Goal: Transaction & Acquisition: Book appointment/travel/reservation

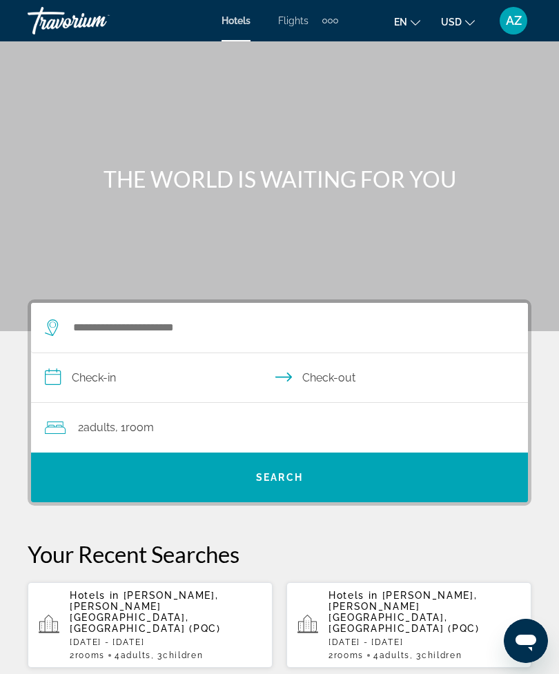
click at [302, 15] on span "Flights" at bounding box center [293, 20] width 30 height 11
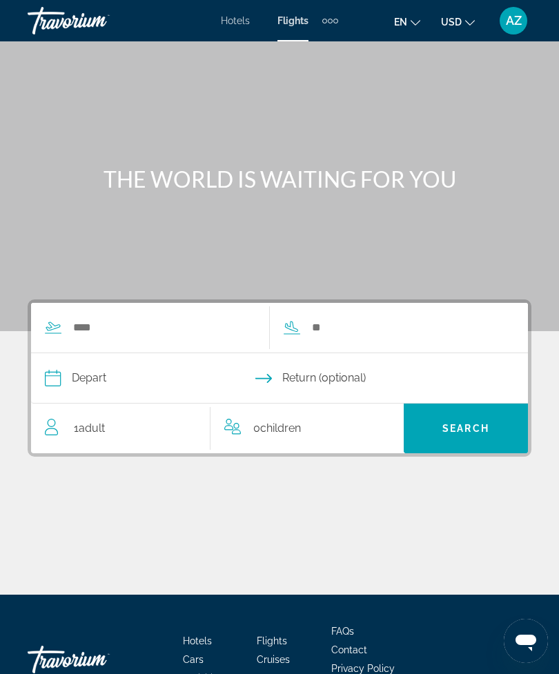
click at [336, 21] on div "Extra navigation items" at bounding box center [335, 21] width 5 height 5
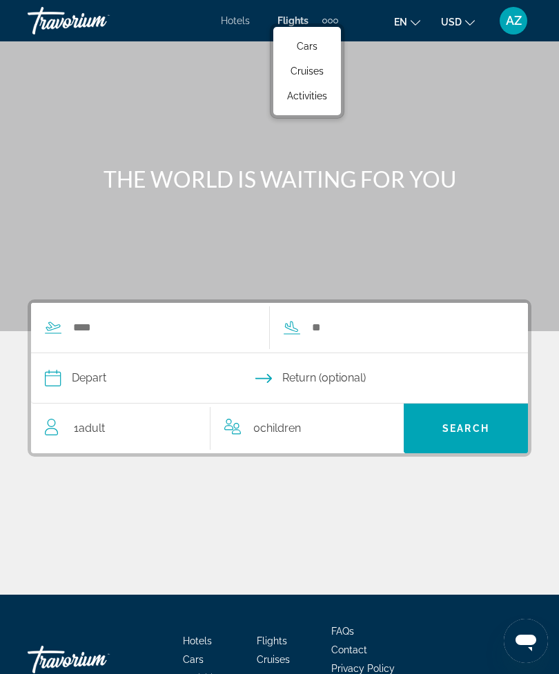
click at [344, 11] on div "Hotels Flights Cars Cruises Activities Hotels Flights Cars Cruises Activities e…" at bounding box center [279, 21] width 559 height 36
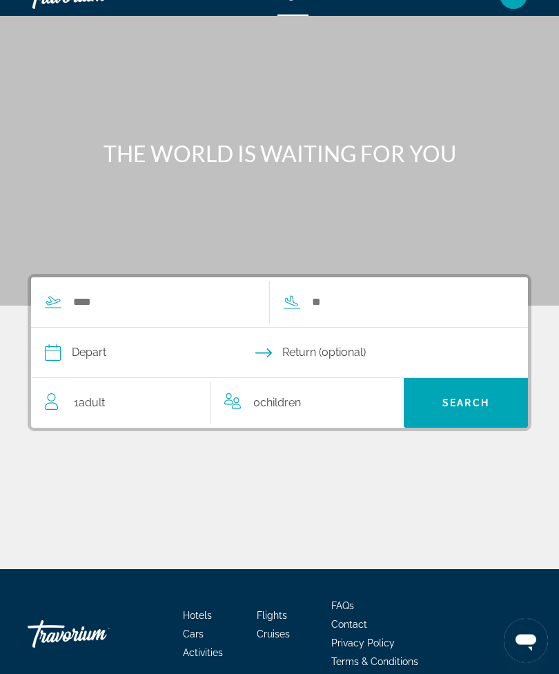
scroll to position [26, 0]
click at [194, 300] on input "Search widget" at bounding box center [164, 302] width 184 height 21
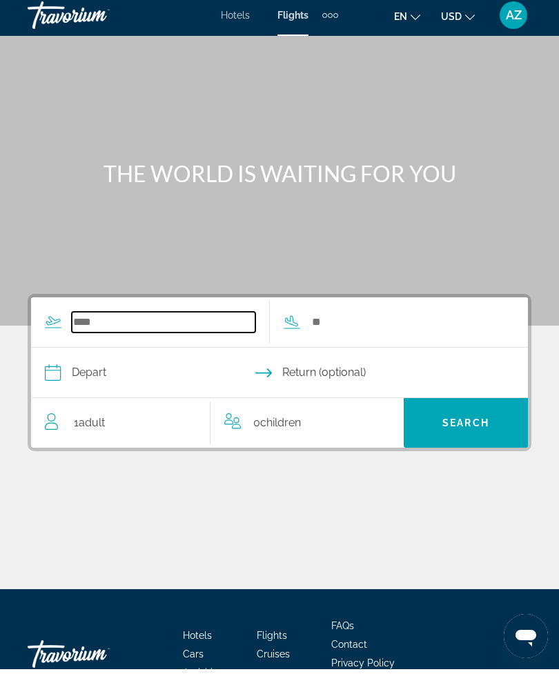
scroll to position [0, 0]
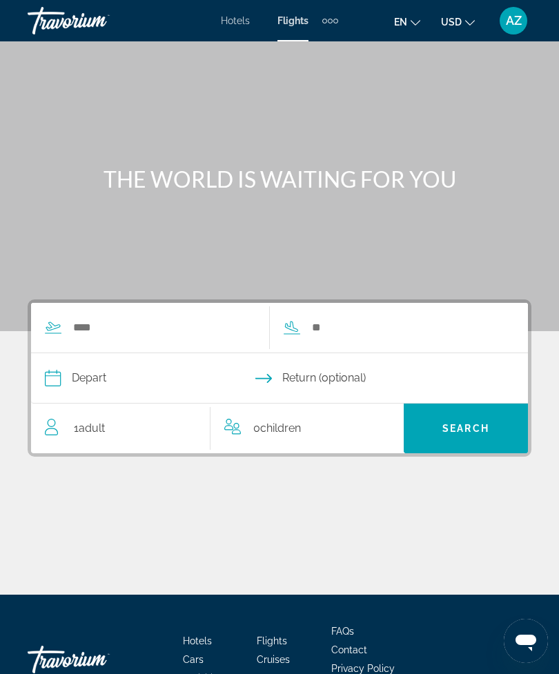
click at [243, 21] on span "Hotels" at bounding box center [235, 20] width 29 height 11
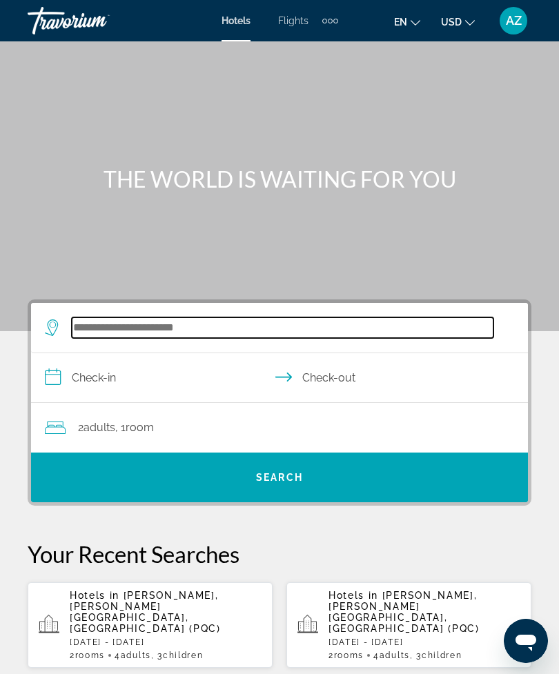
click at [194, 322] on input "Search hotel destination" at bounding box center [283, 327] width 422 height 21
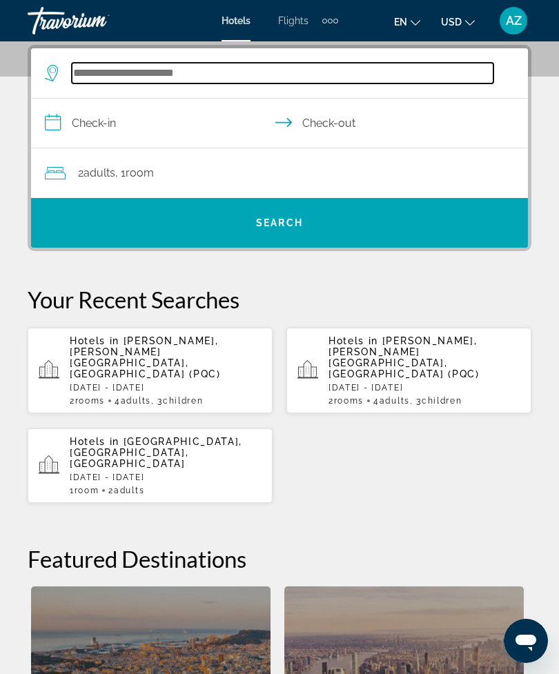
scroll to position [70, 0]
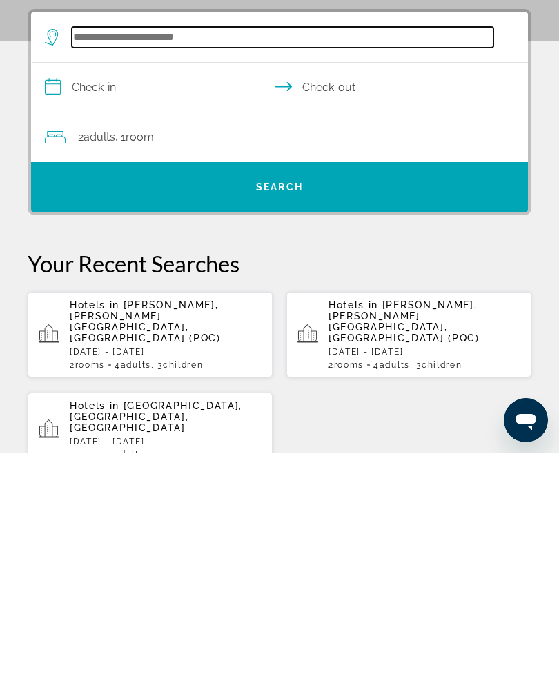
click at [226, 248] on input "Search hotel destination" at bounding box center [283, 258] width 422 height 21
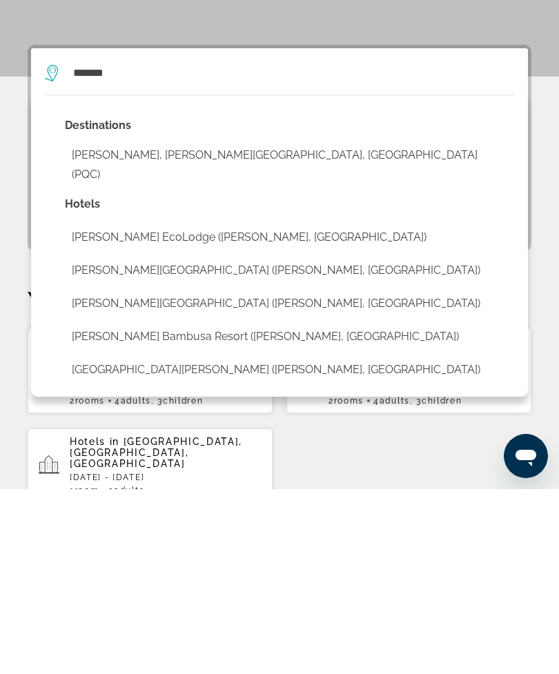
click at [192, 327] on button "[PERSON_NAME], [PERSON_NAME][GEOGRAPHIC_DATA], [GEOGRAPHIC_DATA] (PQC)" at bounding box center [289, 350] width 449 height 46
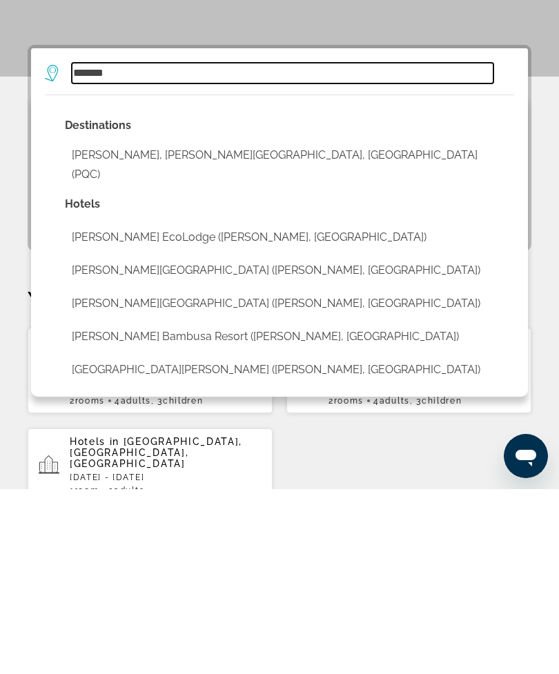
type input "**********"
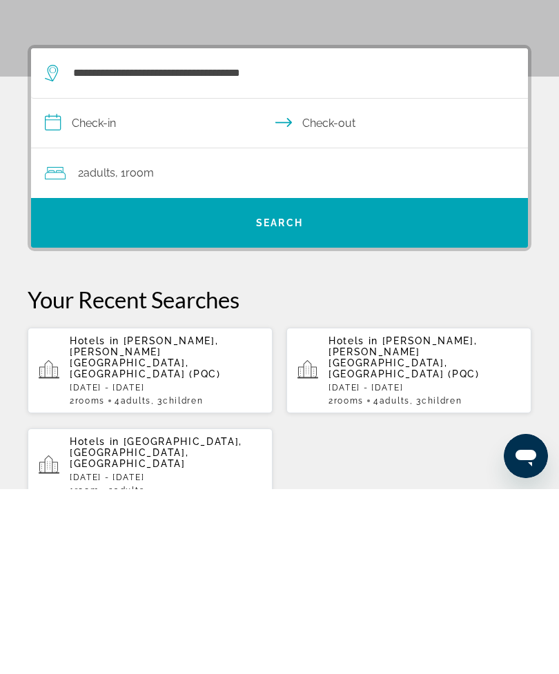
click at [211, 284] on input "**********" at bounding box center [282, 310] width 502 height 53
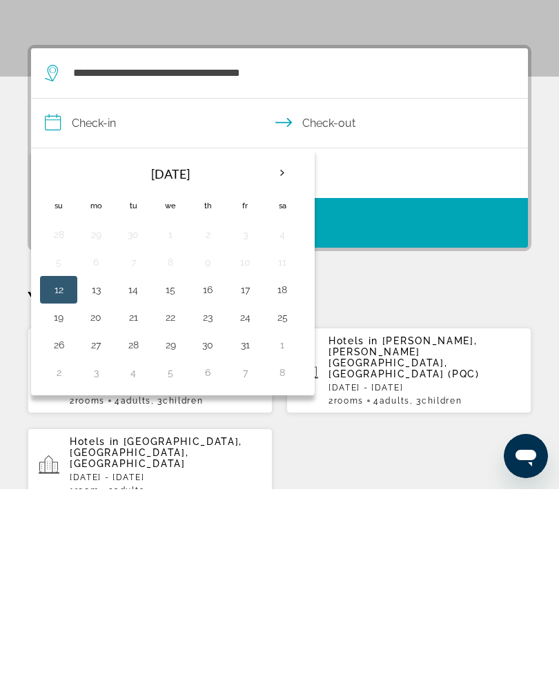
scroll to position [255, 0]
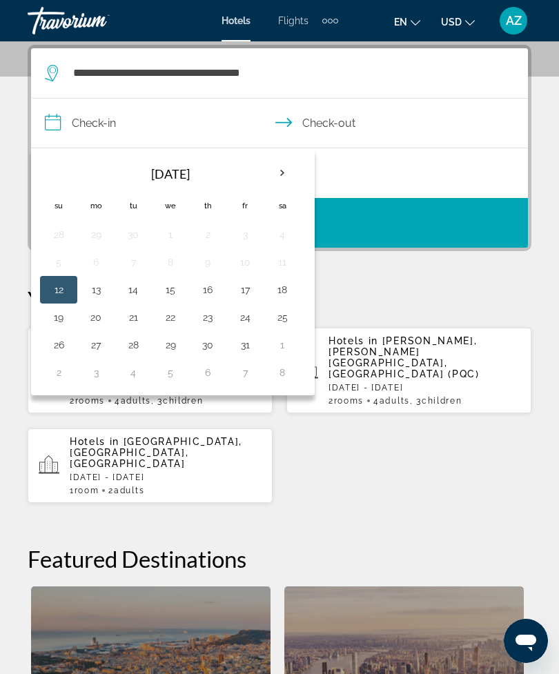
click at [288, 166] on th "Next month" at bounding box center [282, 173] width 37 height 30
click at [206, 312] on button "20" at bounding box center [208, 317] width 22 height 19
click at [288, 166] on th "Next month" at bounding box center [282, 173] width 37 height 30
click at [60, 167] on th "Previous month" at bounding box center [58, 173] width 37 height 30
click at [207, 340] on button "27" at bounding box center [208, 344] width 22 height 19
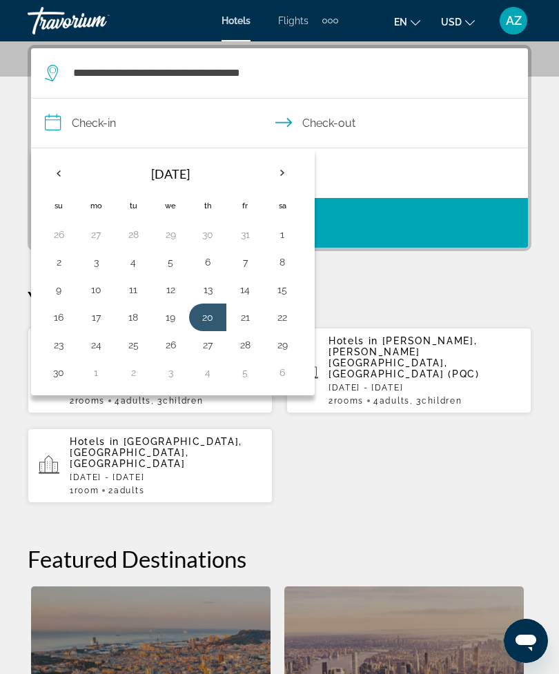
type input "**********"
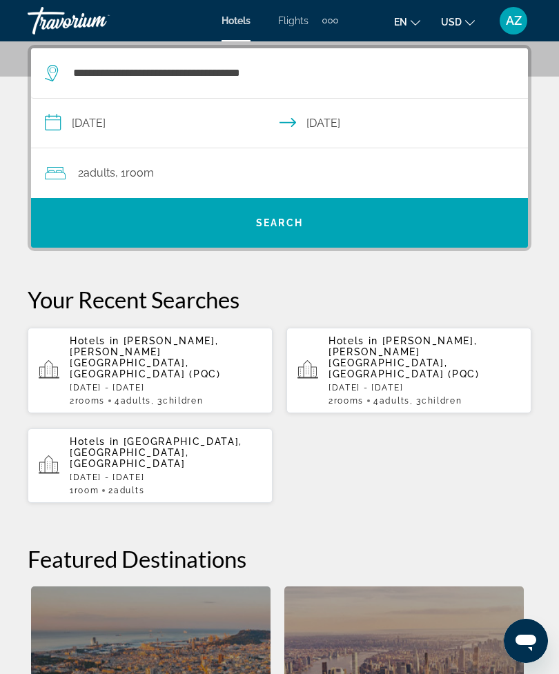
click at [343, 164] on div "2 Adult Adults , 1 Room rooms" at bounding box center [286, 173] width 483 height 19
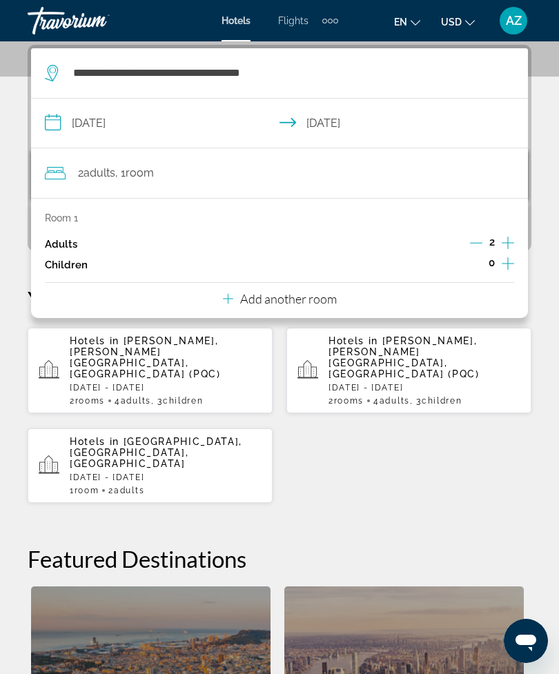
click at [513, 255] on icon "Increment children" at bounding box center [508, 263] width 12 height 17
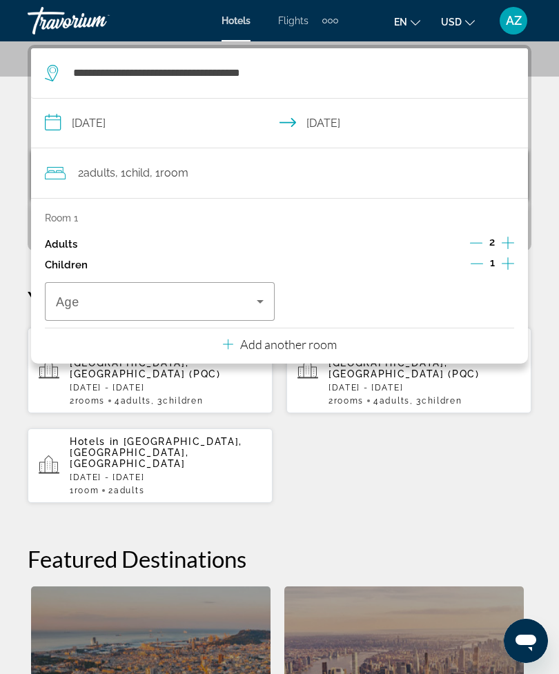
click at [245, 293] on span "Travelers: 2 adults, 1 child" at bounding box center [156, 301] width 201 height 17
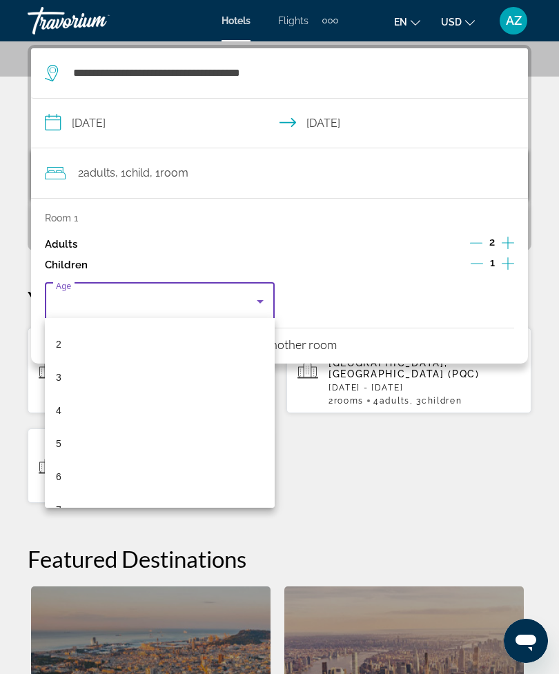
scroll to position [64, 0]
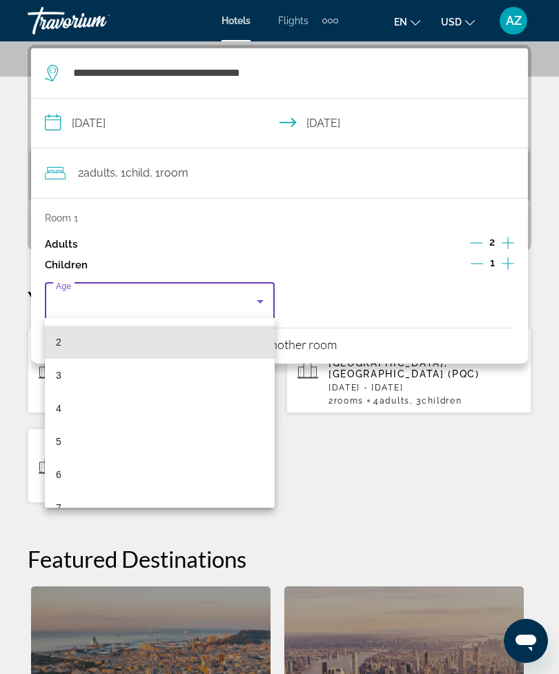
click at [190, 330] on mat-option "2" at bounding box center [160, 342] width 230 height 33
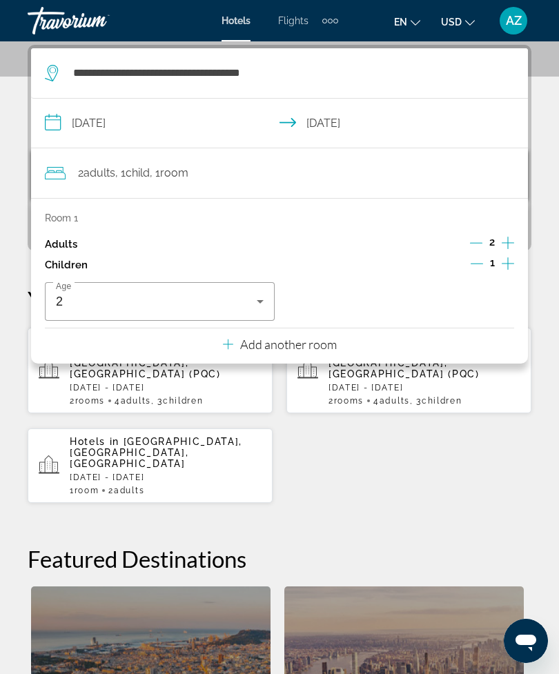
click at [451, 127] on input "**********" at bounding box center [282, 125] width 502 height 53
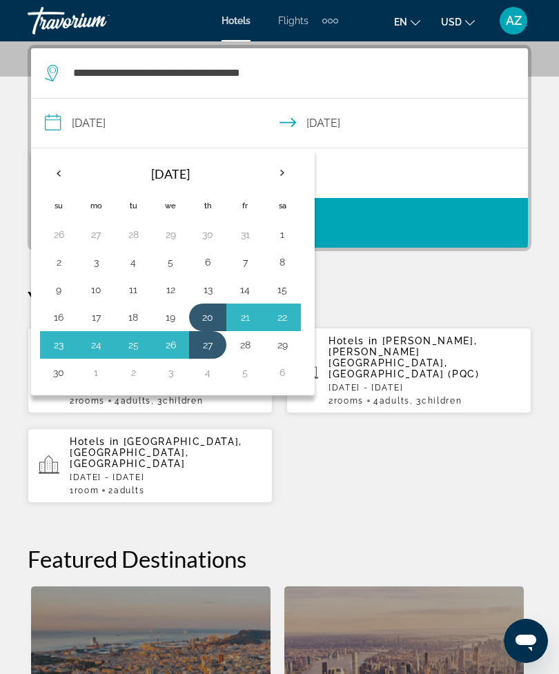
click at [210, 309] on button "20" at bounding box center [208, 317] width 22 height 19
click at [207, 342] on button "27" at bounding box center [208, 344] width 22 height 19
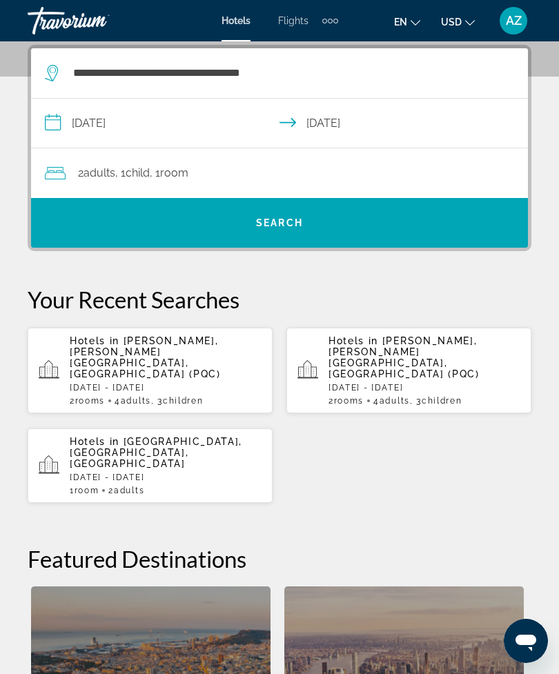
click at [424, 211] on span "Search" at bounding box center [279, 222] width 497 height 33
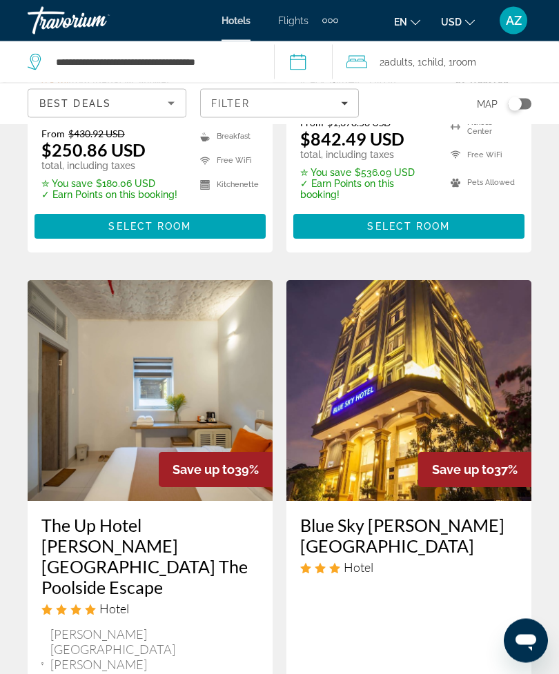
scroll to position [2812, 0]
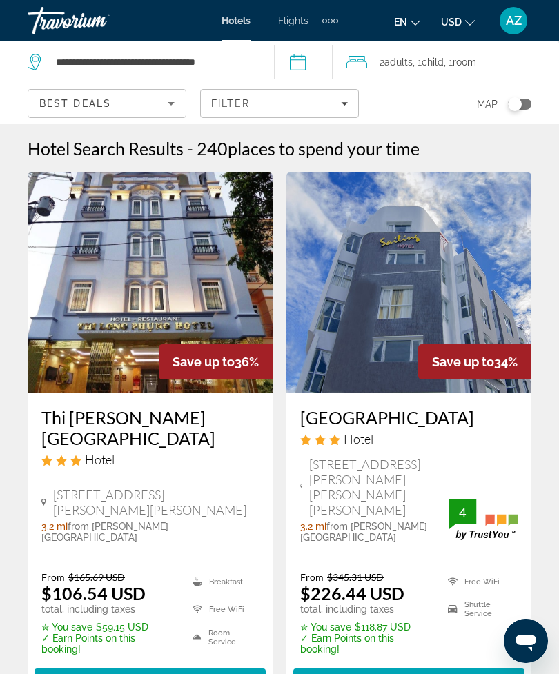
click at [159, 106] on div "Best Deals" at bounding box center [103, 103] width 128 height 17
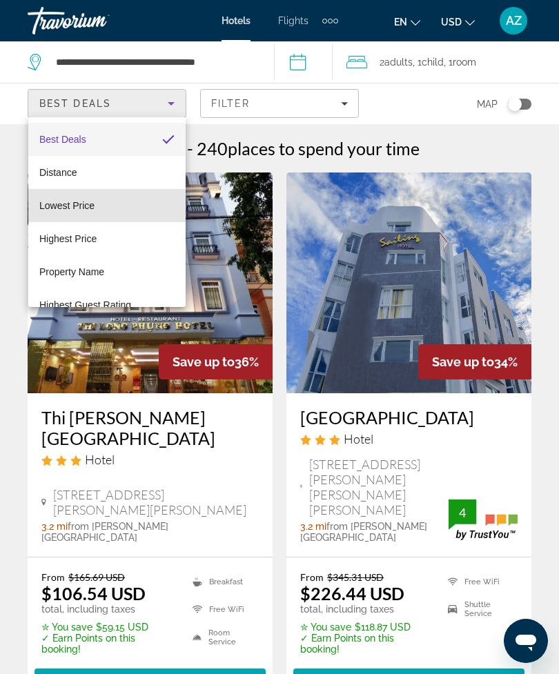
click at [124, 208] on mat-option "Lowest Price" at bounding box center [106, 205] width 157 height 33
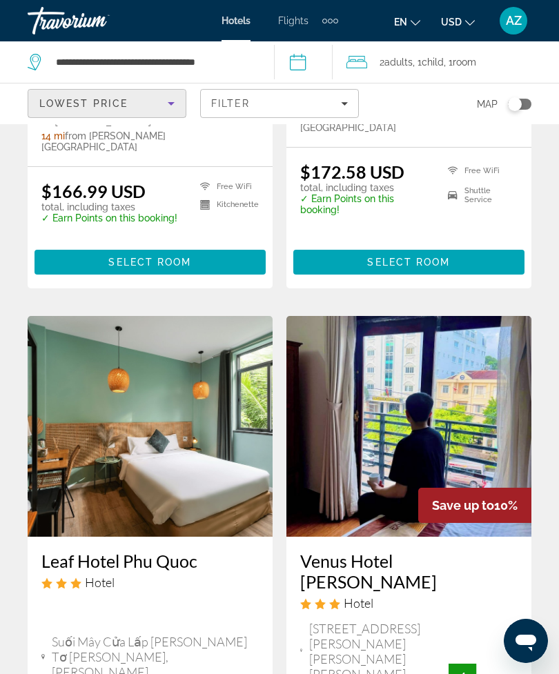
scroll to position [2765, 0]
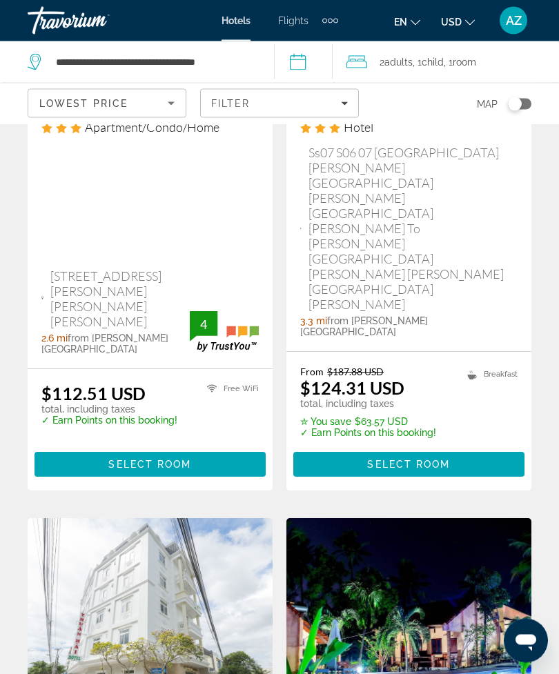
scroll to position [1979, 0]
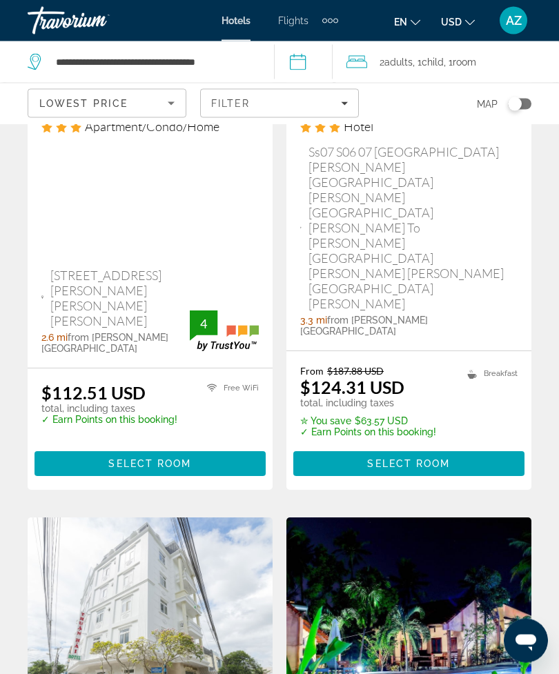
click at [458, 57] on span ", 1 Room rooms" at bounding box center [460, 61] width 32 height 19
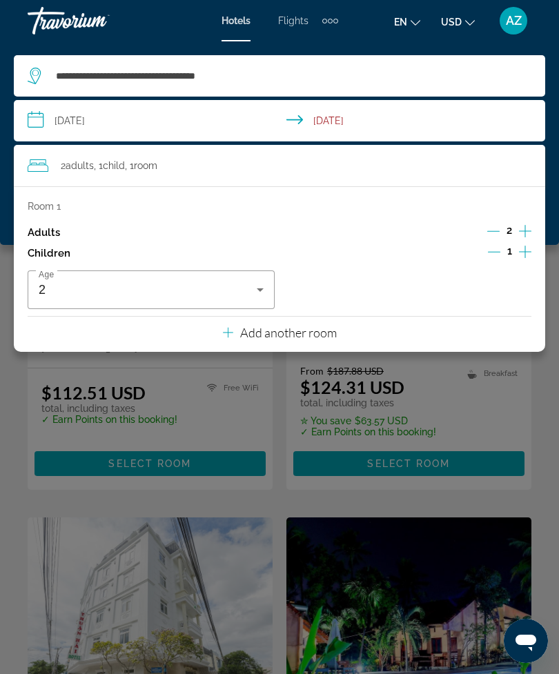
click at [315, 337] on button "Add another room" at bounding box center [280, 331] width 114 height 28
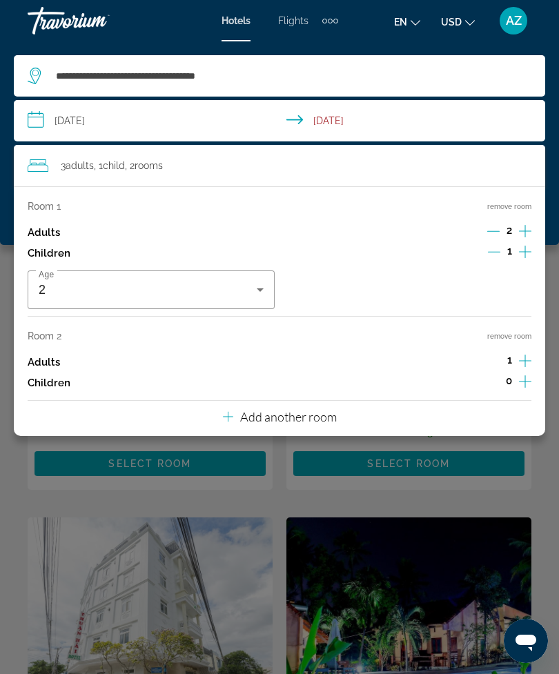
click at [311, 415] on p "Add another room" at bounding box center [288, 416] width 97 height 15
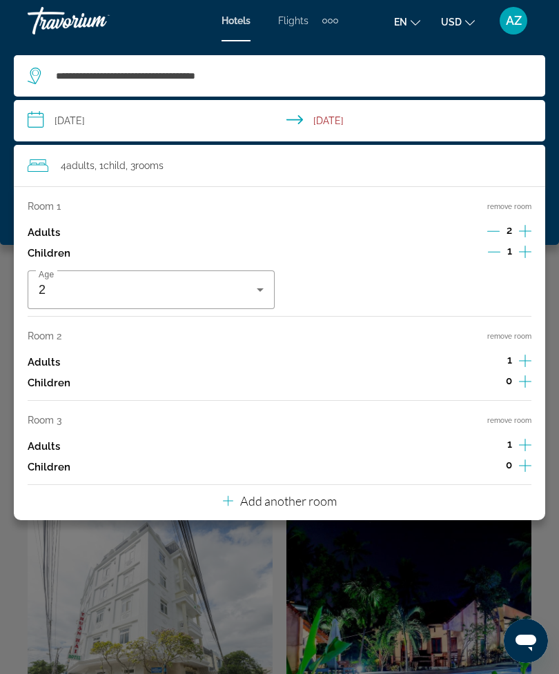
click at [294, 493] on p "Add another room" at bounding box center [288, 500] width 97 height 15
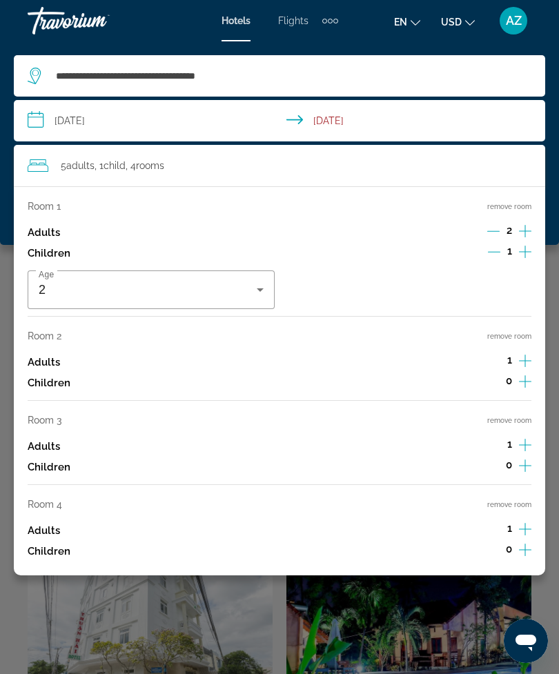
click at [523, 485] on div "Room 1 remove room Adults 2 Children 1 Age [DEMOGRAPHIC_DATA] Room 2 remove roo…" at bounding box center [279, 380] width 531 height 389
click at [509, 500] on button "remove room" at bounding box center [509, 504] width 44 height 9
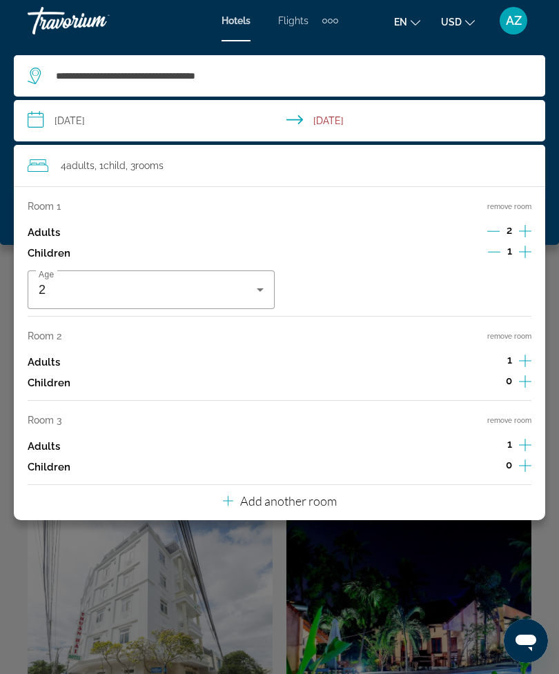
click at [519, 416] on button "remove room" at bounding box center [509, 420] width 44 height 9
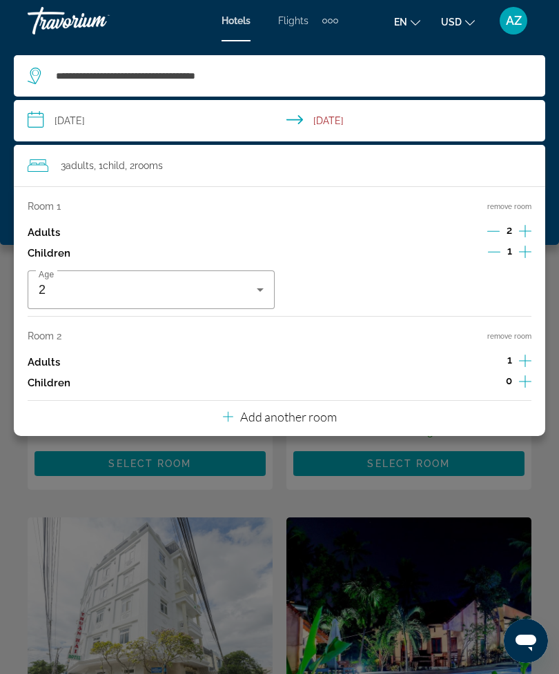
click at [517, 332] on button "remove room" at bounding box center [509, 336] width 44 height 9
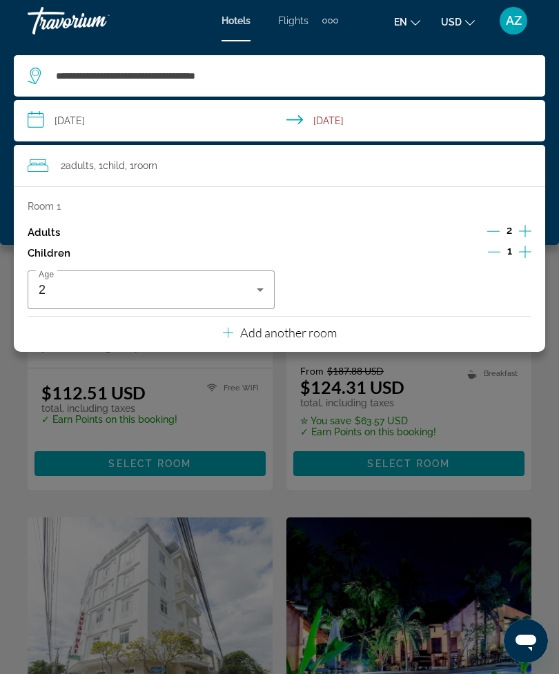
click at [558, 6] on div "Hotels Flights Cars Cruises Activities Hotels Flights Cars Cruises Activities e…" at bounding box center [279, 21] width 559 height 36
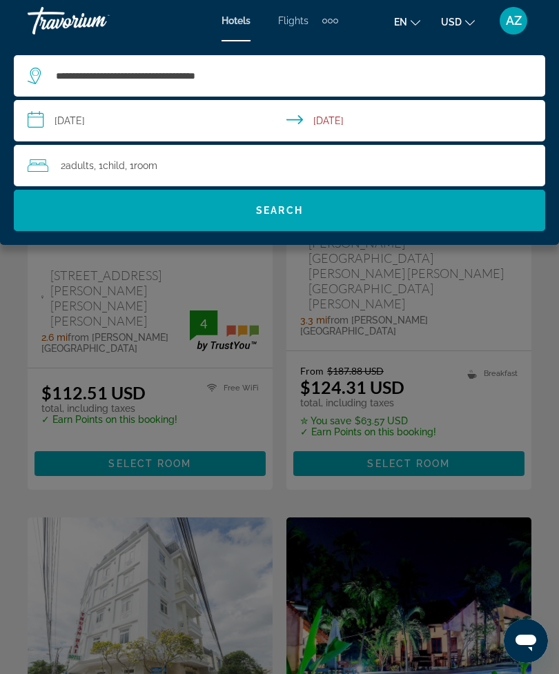
click at [338, 10] on div "Hotels Flights Cars Cruises Activities Hotels Flights Cars Cruises Activities e…" at bounding box center [279, 21] width 559 height 36
click at [334, 21] on div "Extra navigation items" at bounding box center [335, 21] width 5 height 5
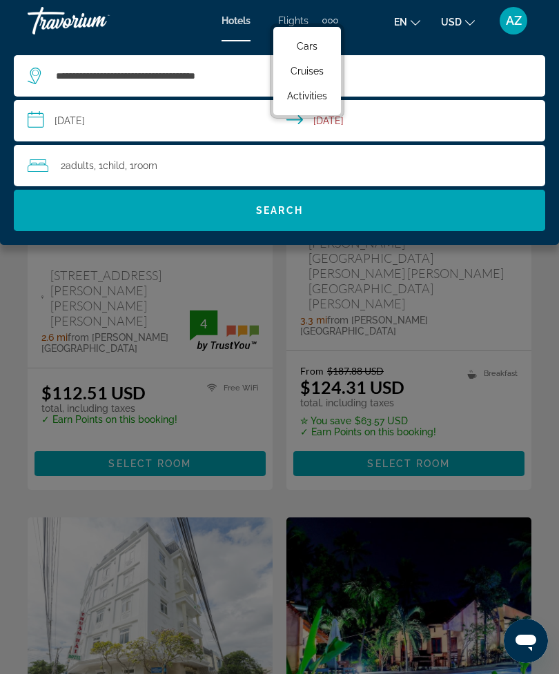
click at [306, 97] on span "Activities" at bounding box center [307, 95] width 40 height 11
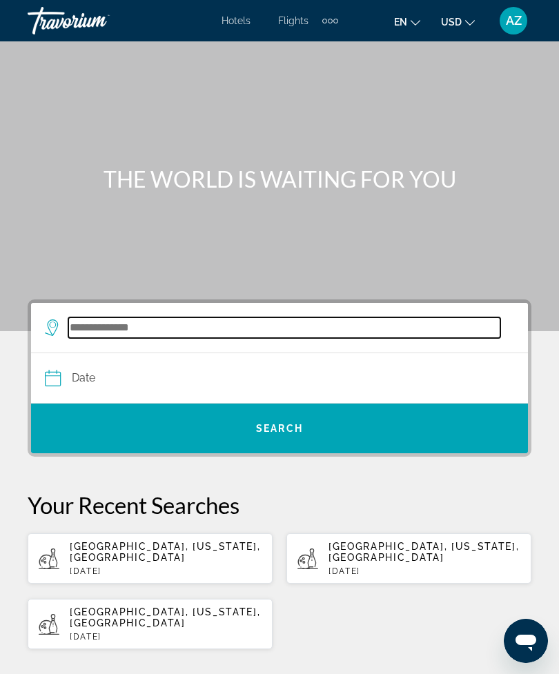
click at [275, 327] on input "Search destination" at bounding box center [284, 327] width 432 height 21
